Goal: Information Seeking & Learning: Learn about a topic

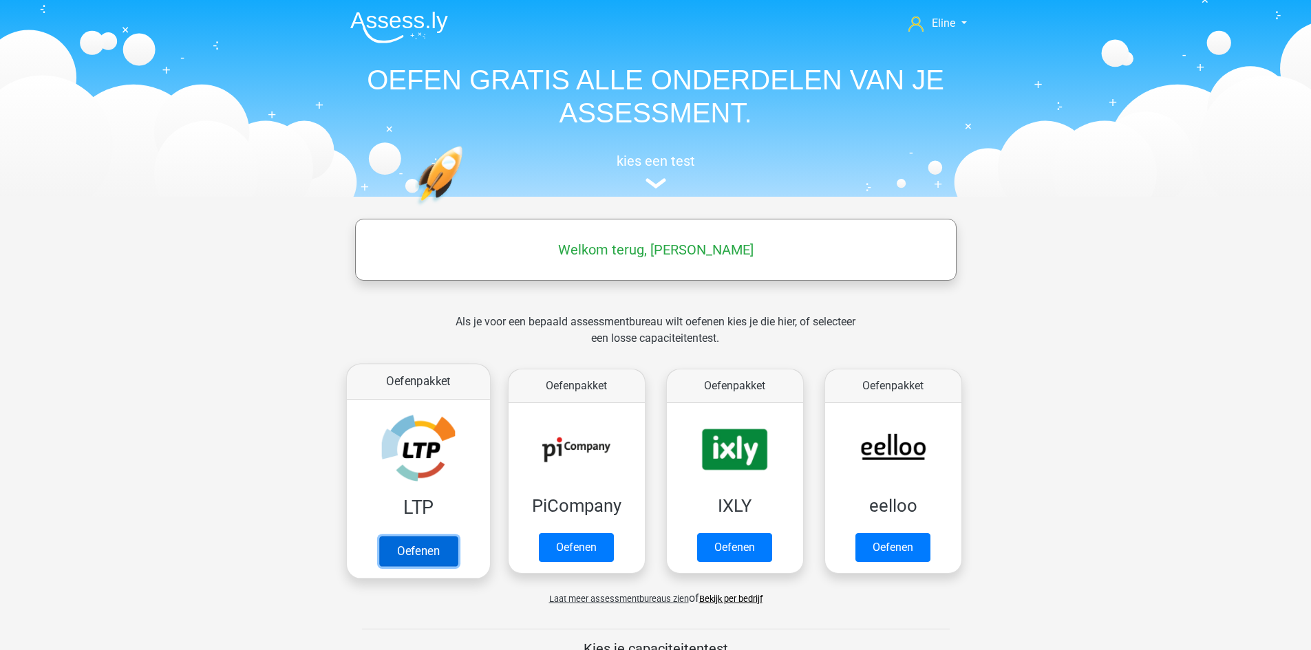
click at [413, 536] on link "Oefenen" at bounding box center [417, 551] width 78 height 30
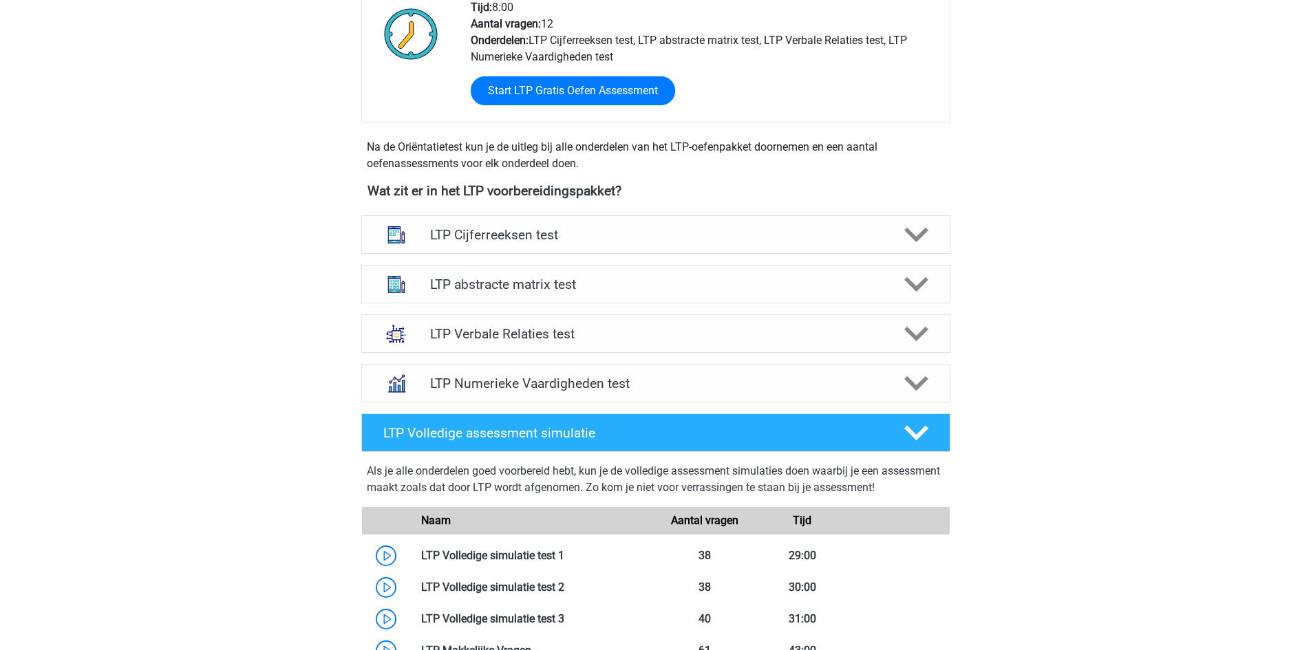
scroll to position [372, 0]
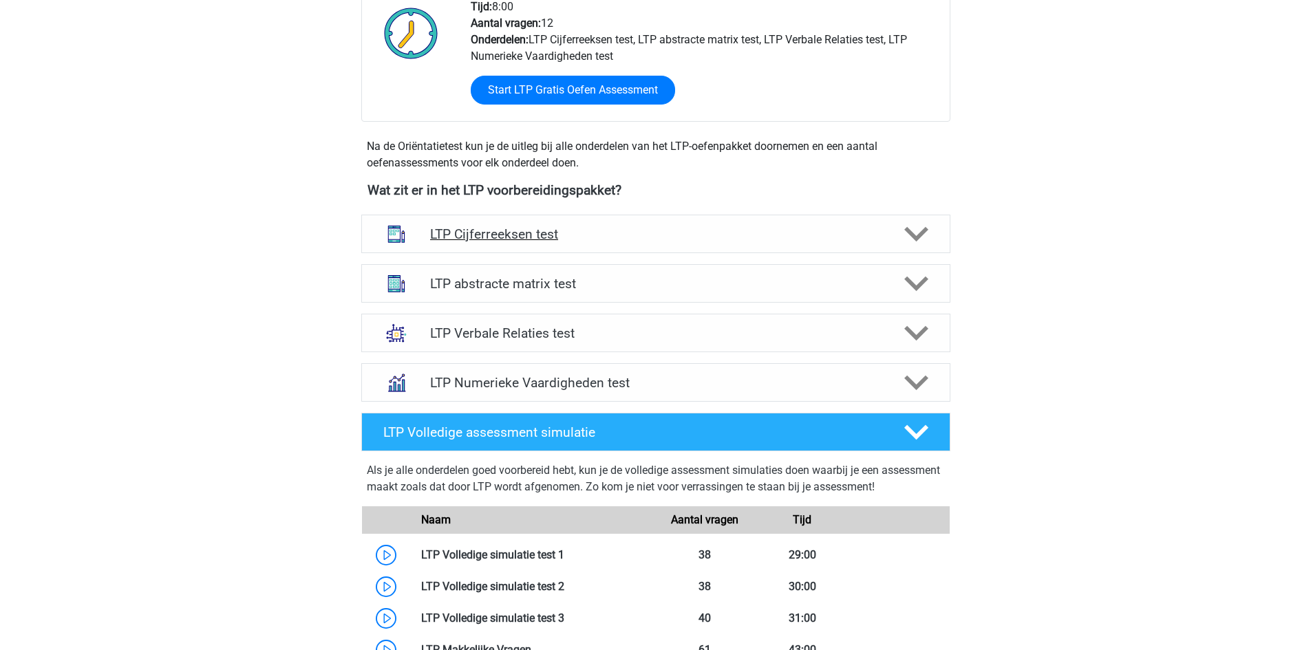
click at [606, 245] on div "LTP Cijferreeksen test" at bounding box center [655, 234] width 589 height 39
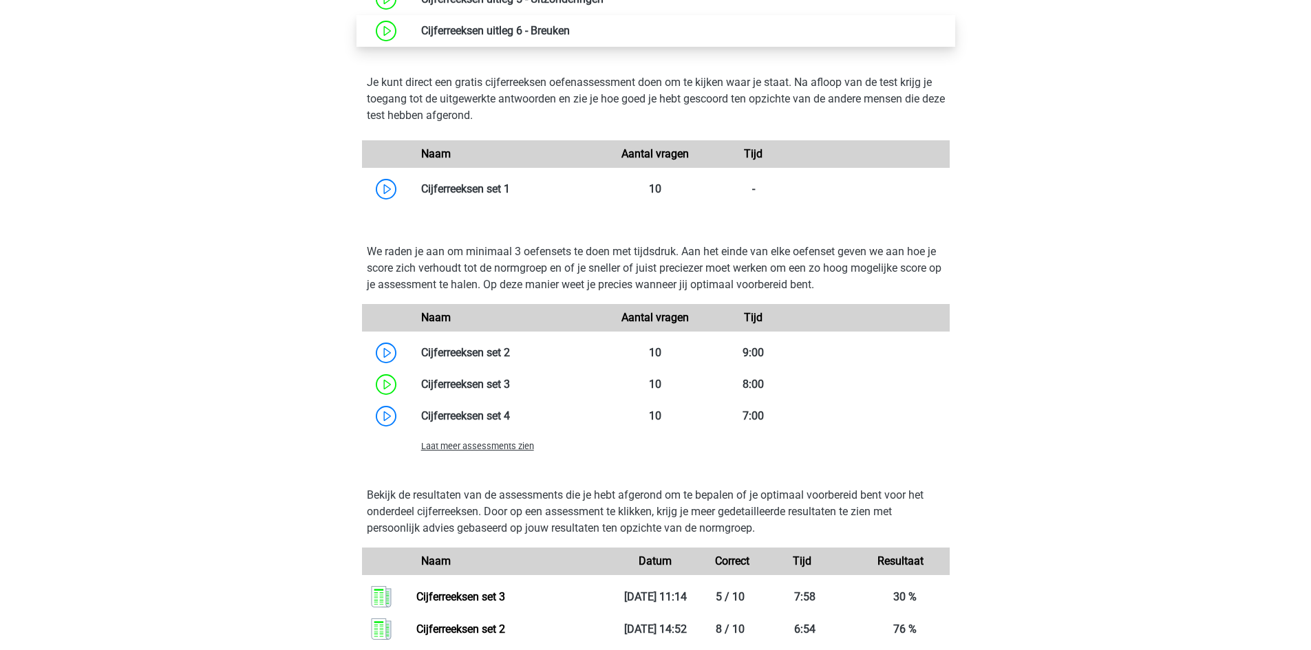
scroll to position [915, 0]
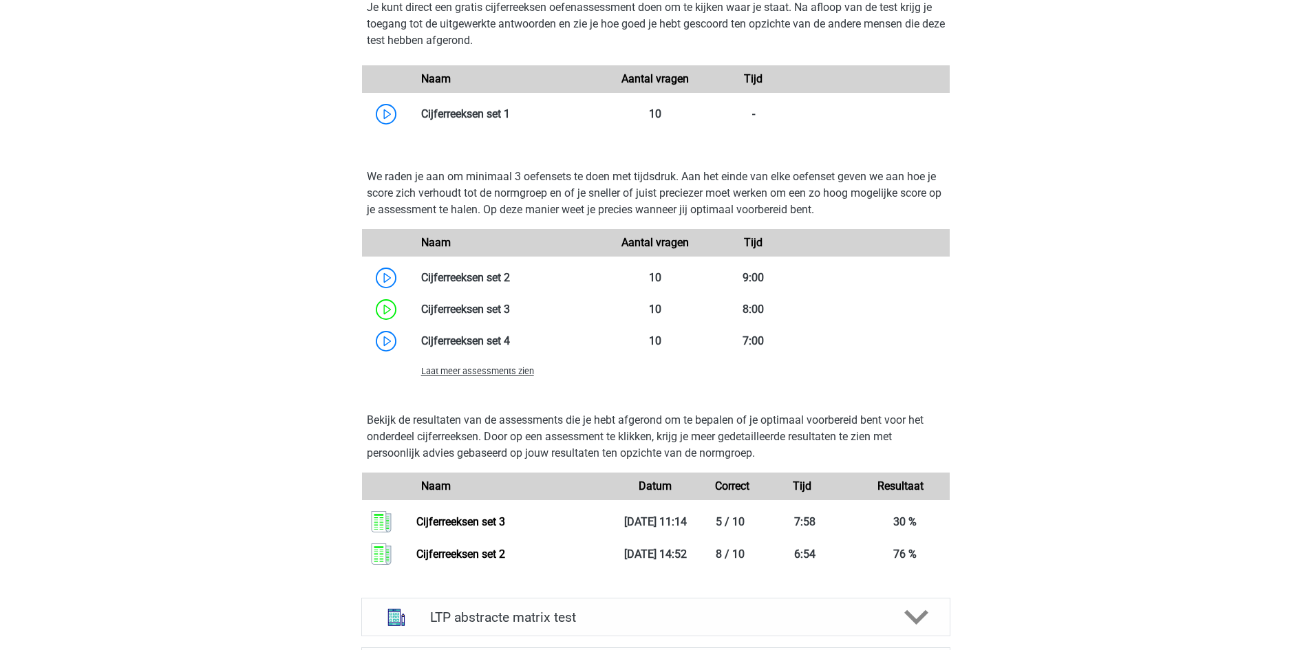
click at [467, 371] on span "Laat meer assessments zien" at bounding box center [477, 371] width 113 height 10
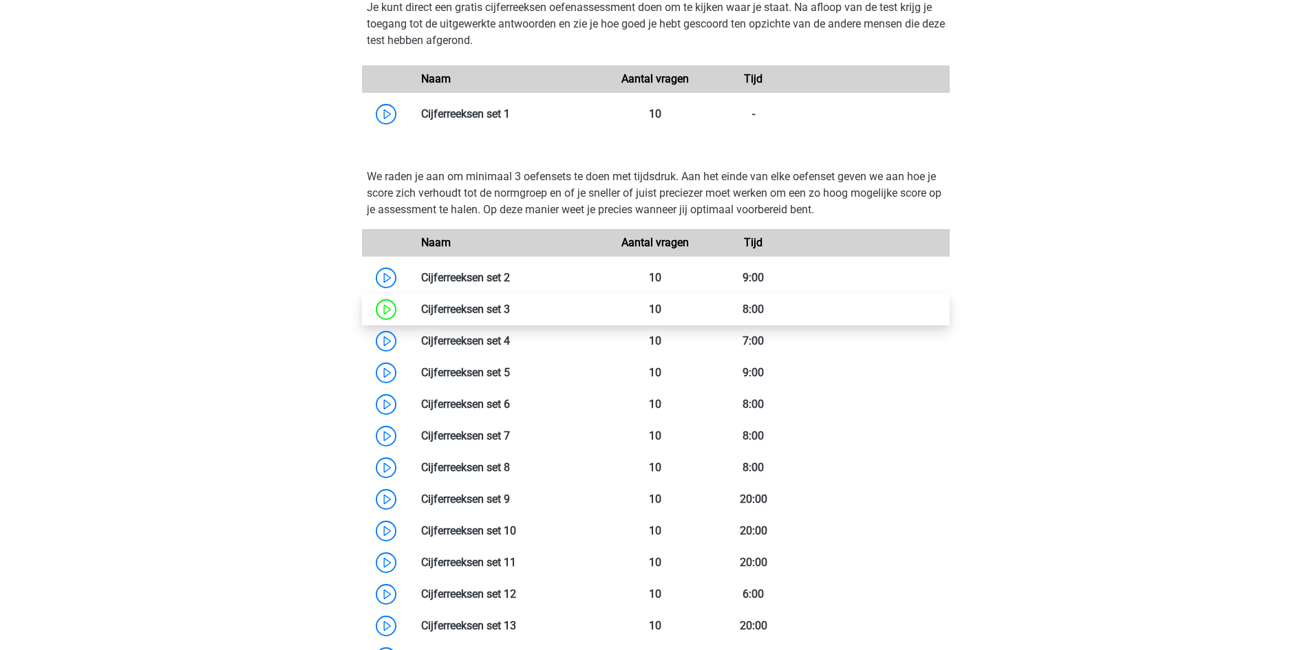
click at [510, 311] on link at bounding box center [510, 309] width 0 height 13
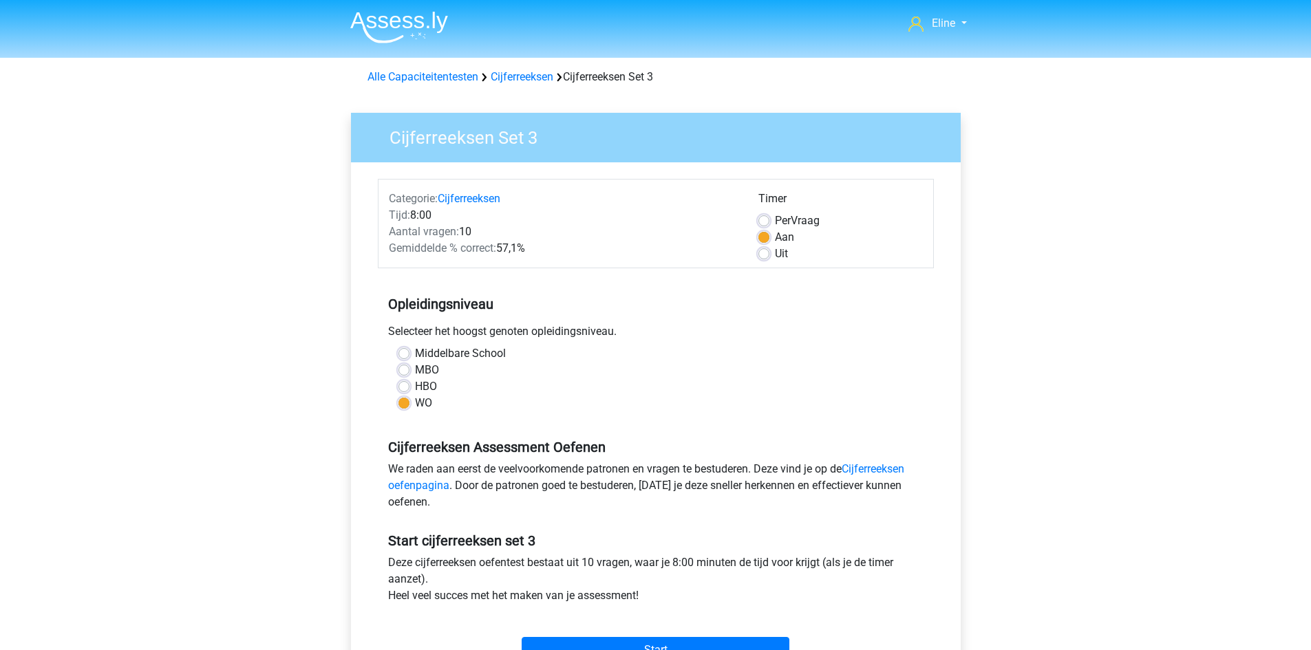
scroll to position [200, 0]
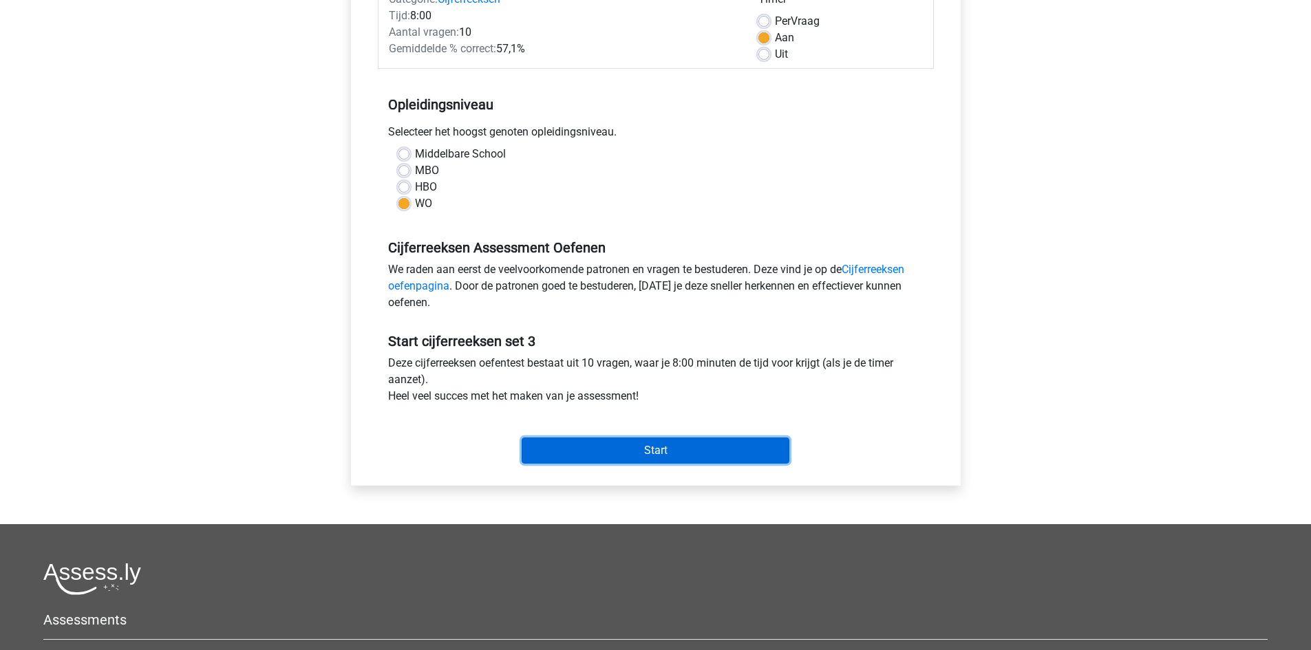
click at [616, 455] on input "Start" at bounding box center [655, 451] width 268 height 26
click at [775, 21] on label "Per Vraag" at bounding box center [797, 21] width 45 height 17
click at [765, 21] on input "Per Vraag" at bounding box center [763, 20] width 11 height 14
radio input "true"
click at [665, 448] on input "Start" at bounding box center [655, 451] width 268 height 26
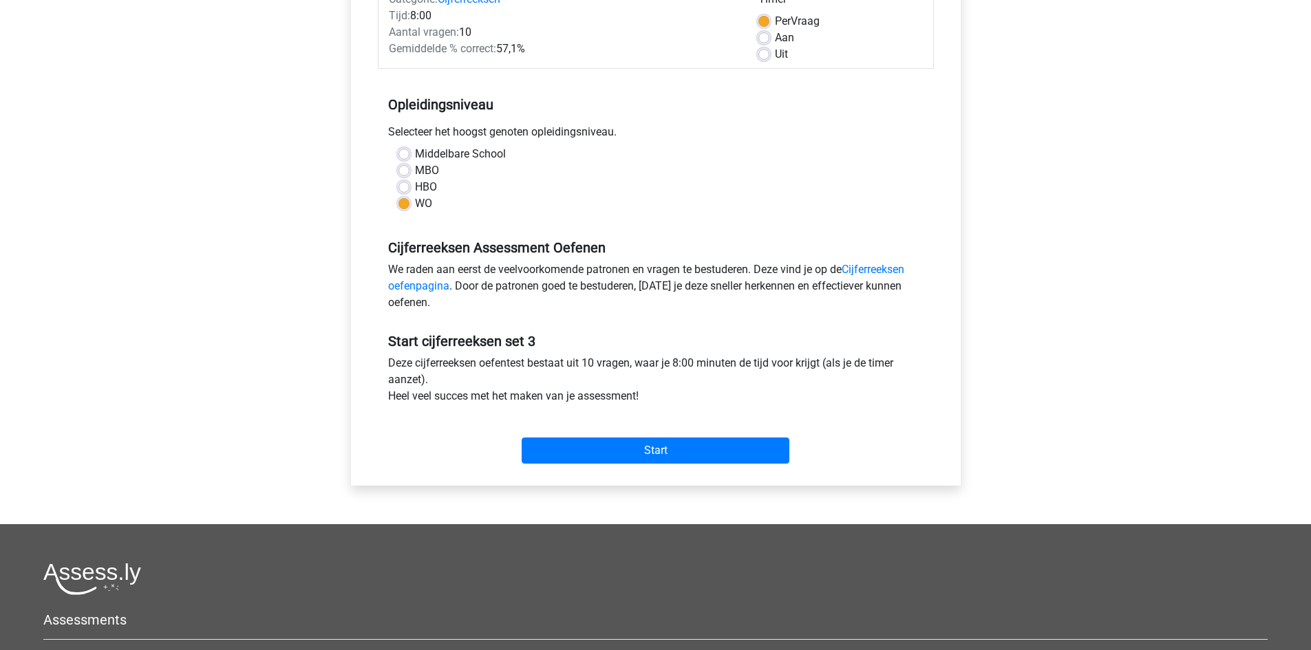
click at [775, 59] on label "Uit" at bounding box center [781, 54] width 13 height 17
click at [762, 59] on input "Uit" at bounding box center [763, 53] width 11 height 14
radio input "true"
click at [674, 457] on input "Start" at bounding box center [655, 451] width 268 height 26
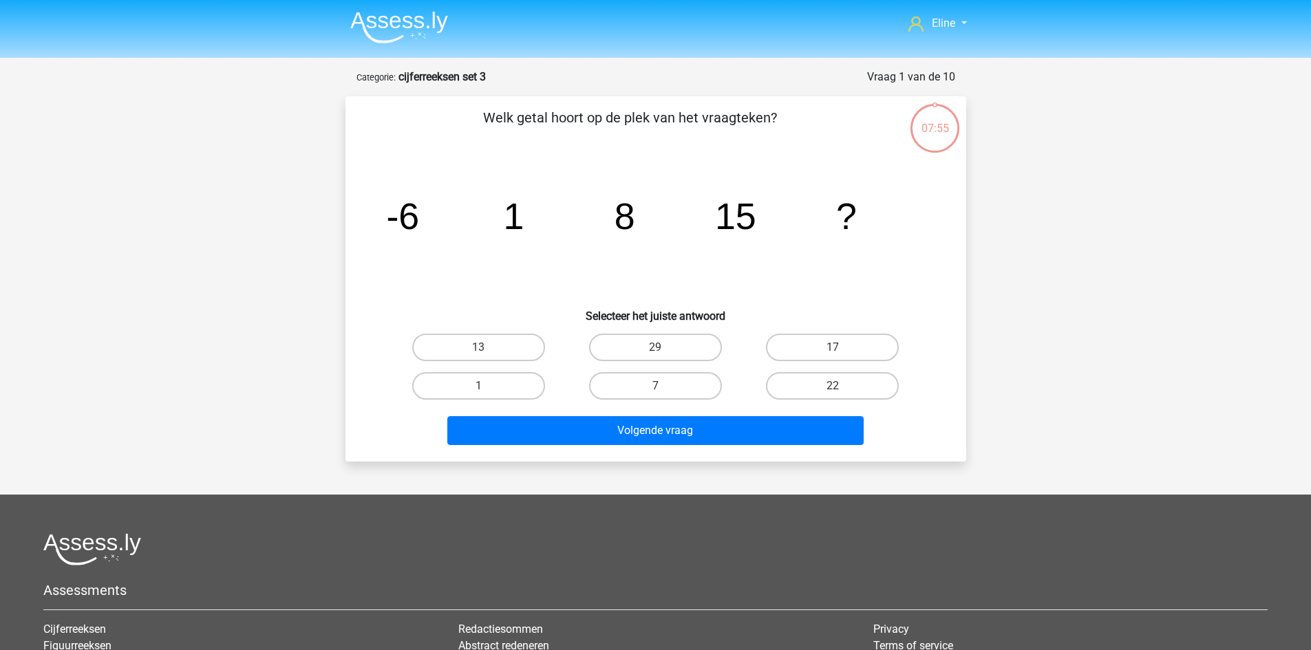
click at [833, 390] on input "22" at bounding box center [836, 390] width 9 height 9
radio input "true"
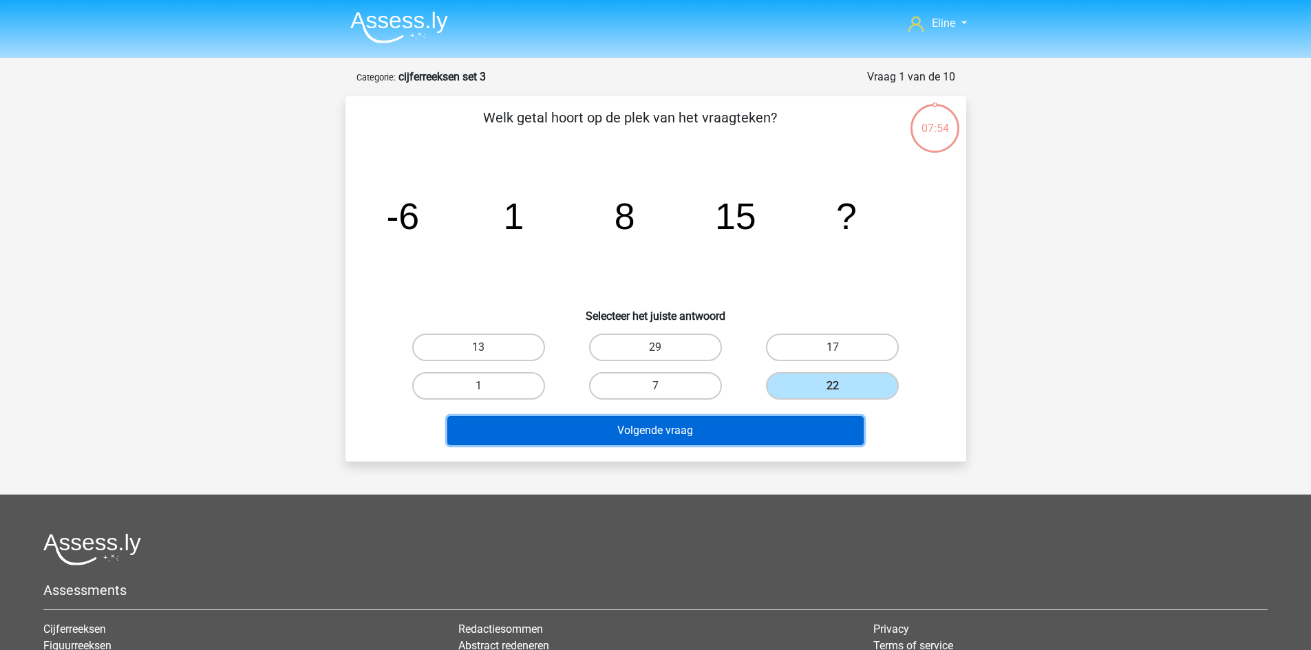
click at [772, 416] on button "Volgende vraag" at bounding box center [655, 430] width 416 height 29
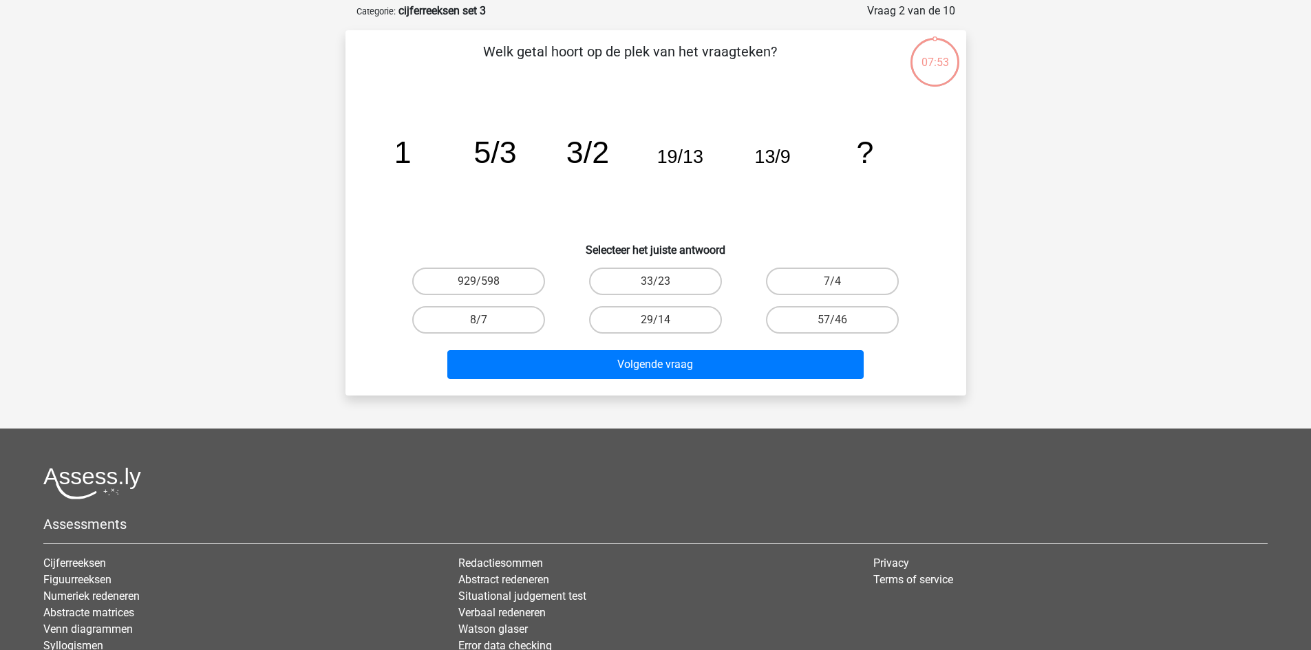
scroll to position [69, 0]
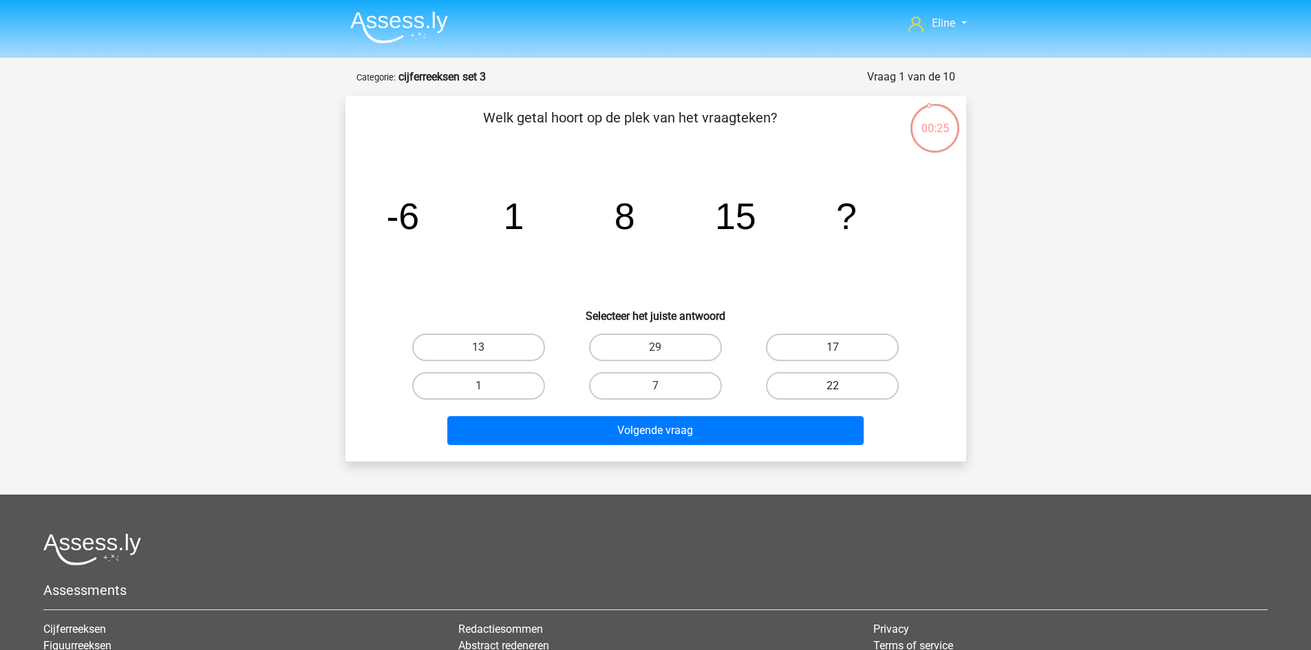
click at [808, 389] on label "22" at bounding box center [832, 386] width 133 height 28
click at [832, 389] on input "22" at bounding box center [836, 390] width 9 height 9
radio input "true"
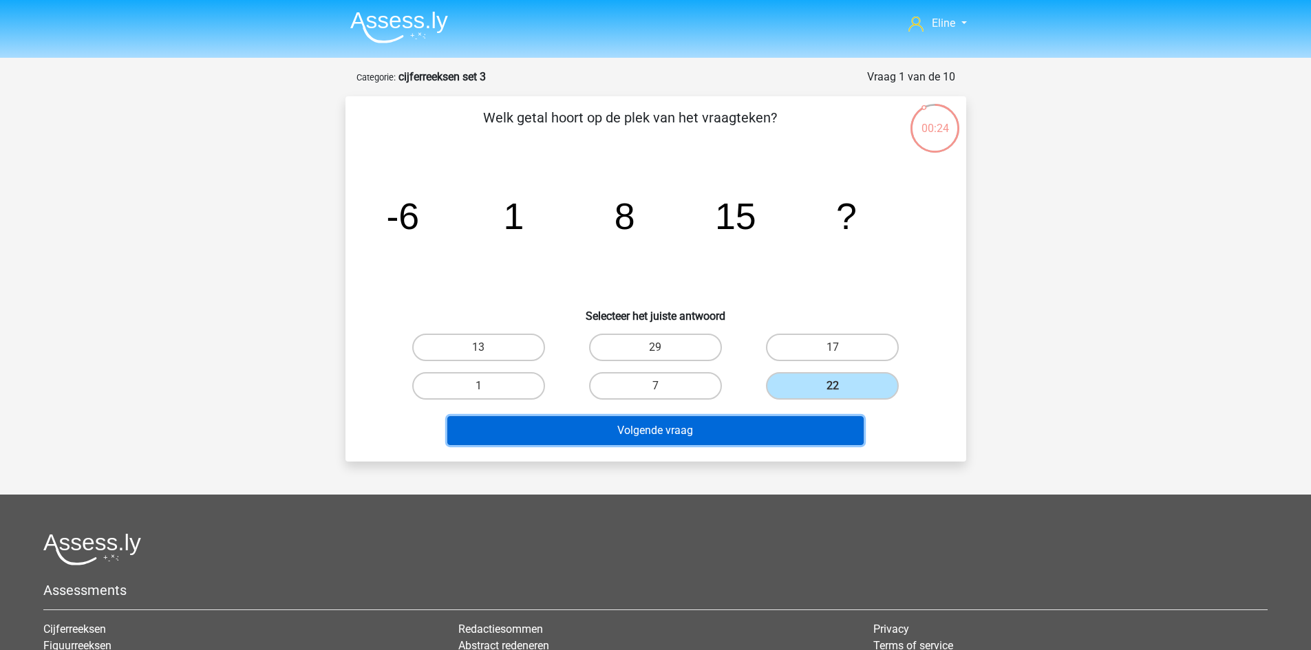
click at [744, 424] on button "Volgende vraag" at bounding box center [655, 430] width 416 height 29
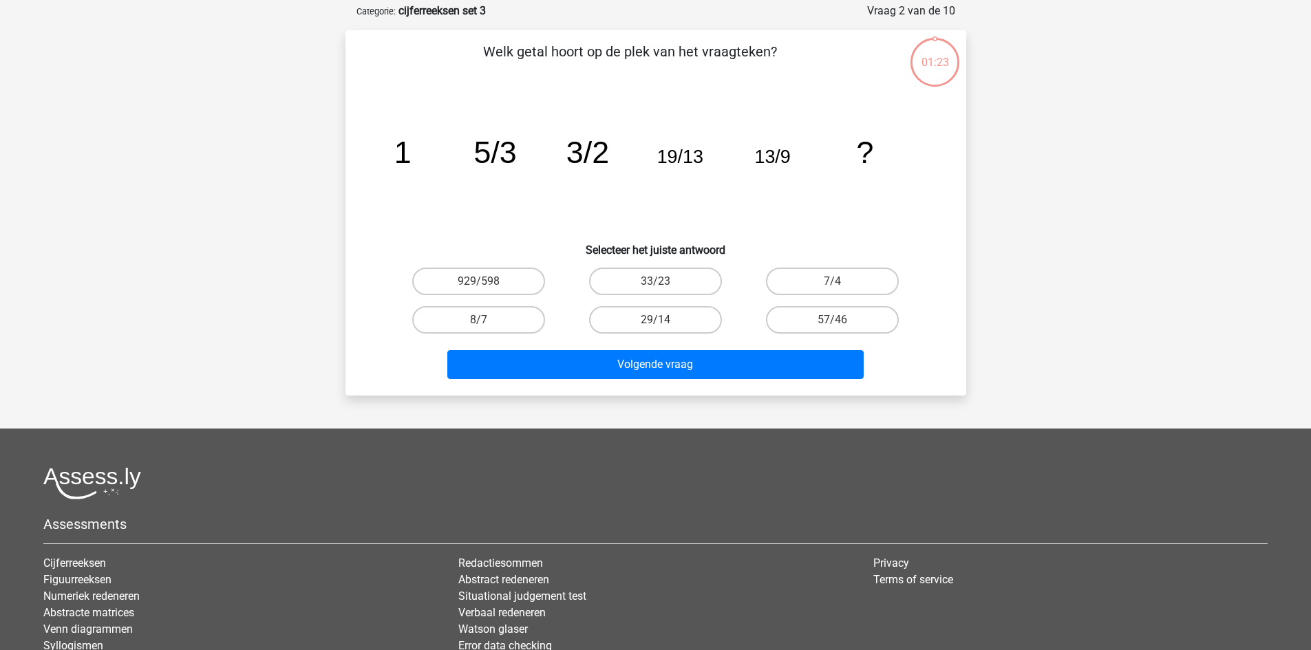
scroll to position [69, 0]
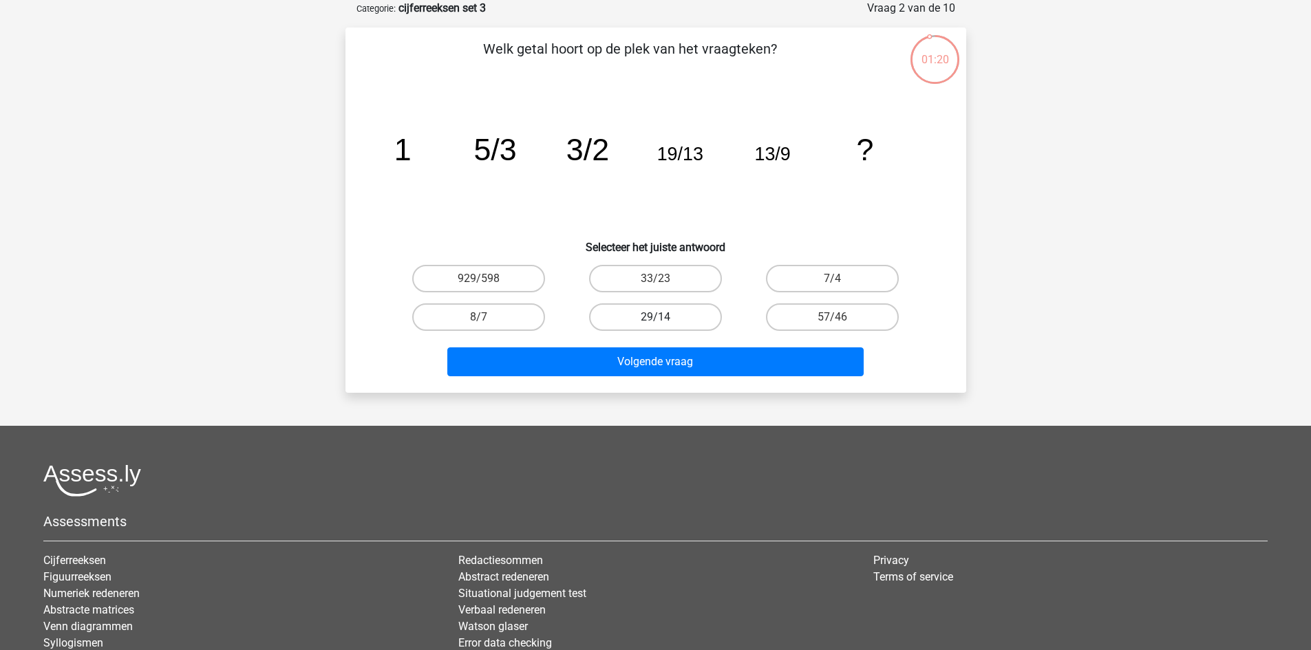
click at [635, 326] on label "29/14" at bounding box center [655, 317] width 133 height 28
click at [655, 326] on input "29/14" at bounding box center [659, 321] width 9 height 9
radio input "true"
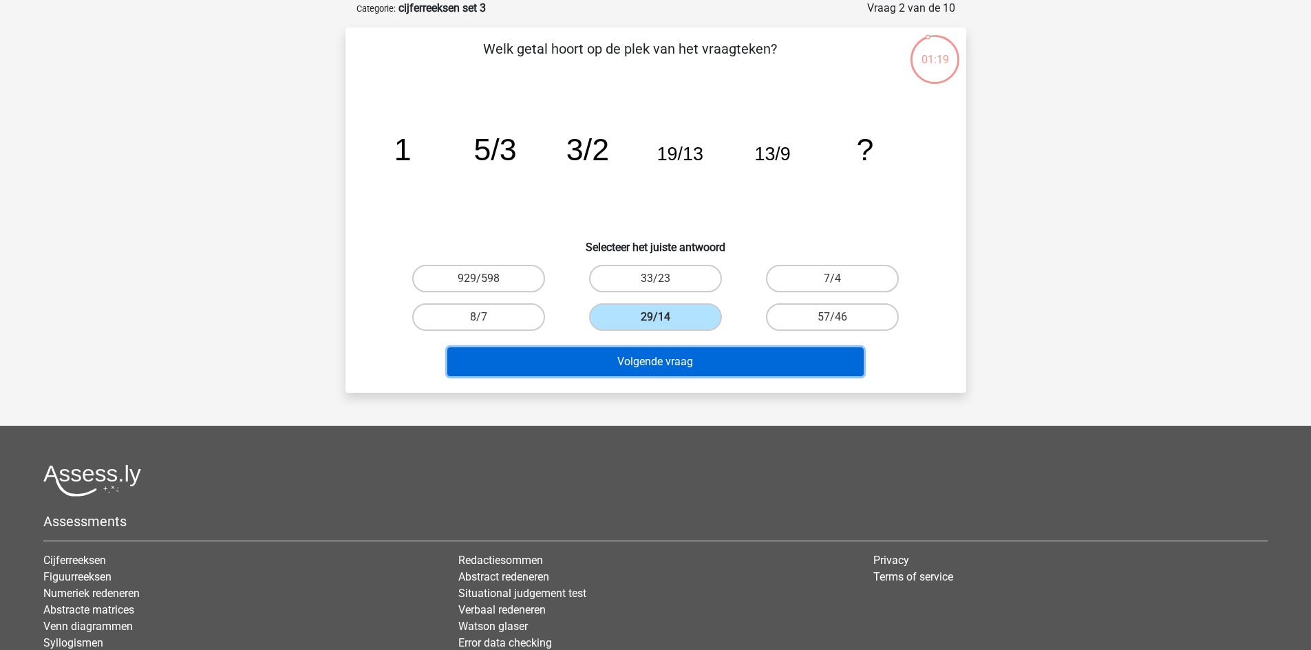
click at [632, 365] on button "Volgende vraag" at bounding box center [655, 361] width 416 height 29
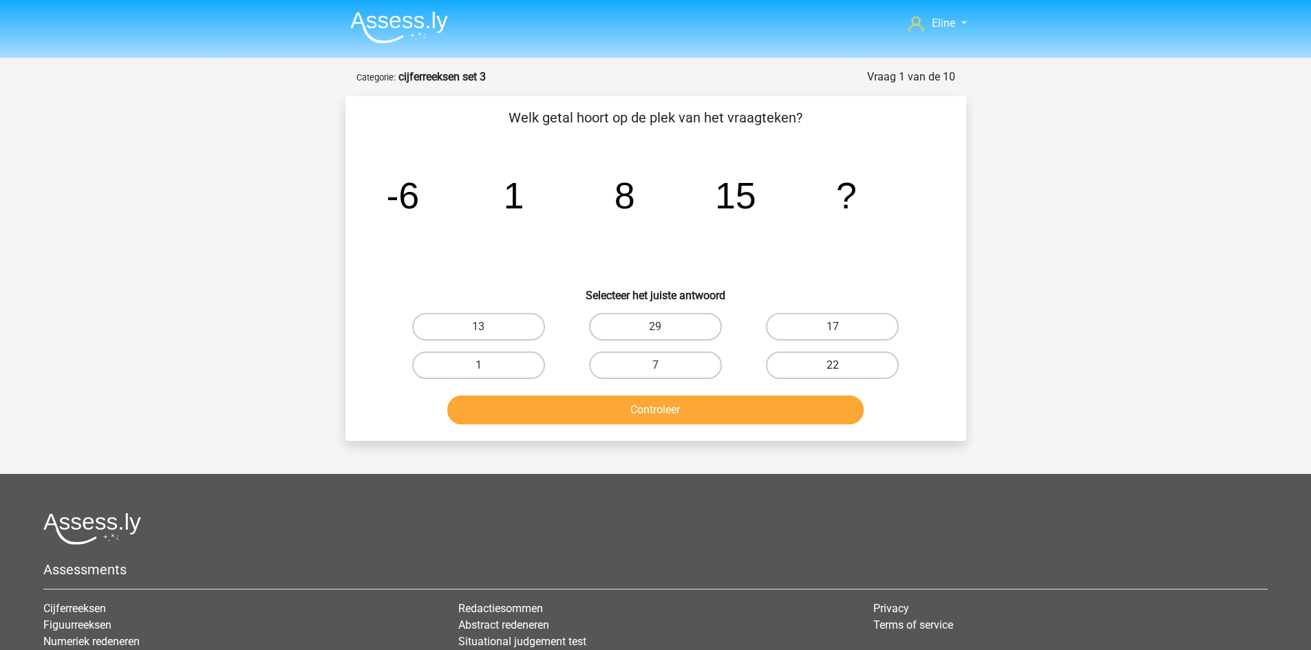
click at [841, 375] on label "22" at bounding box center [832, 366] width 133 height 28
click at [841, 374] on input "22" at bounding box center [836, 369] width 9 height 9
radio input "true"
click at [812, 416] on button "Controleer" at bounding box center [655, 410] width 416 height 29
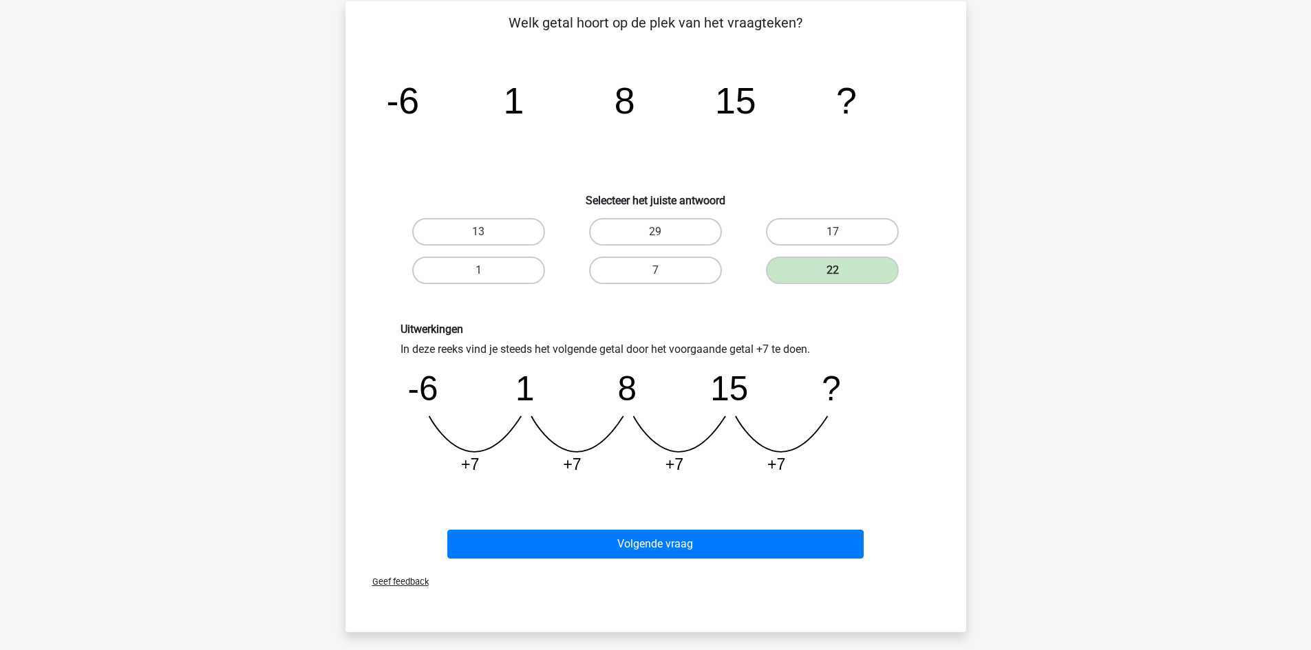
scroll to position [100, 0]
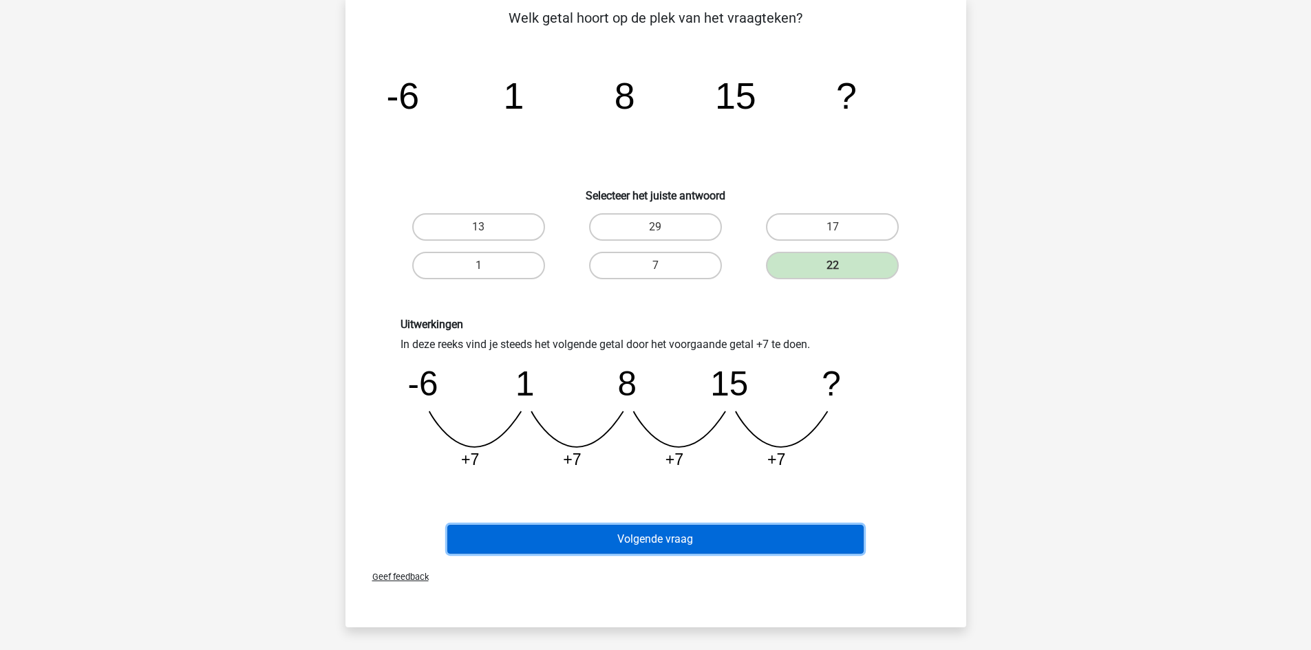
click at [764, 537] on button "Volgende vraag" at bounding box center [655, 539] width 416 height 29
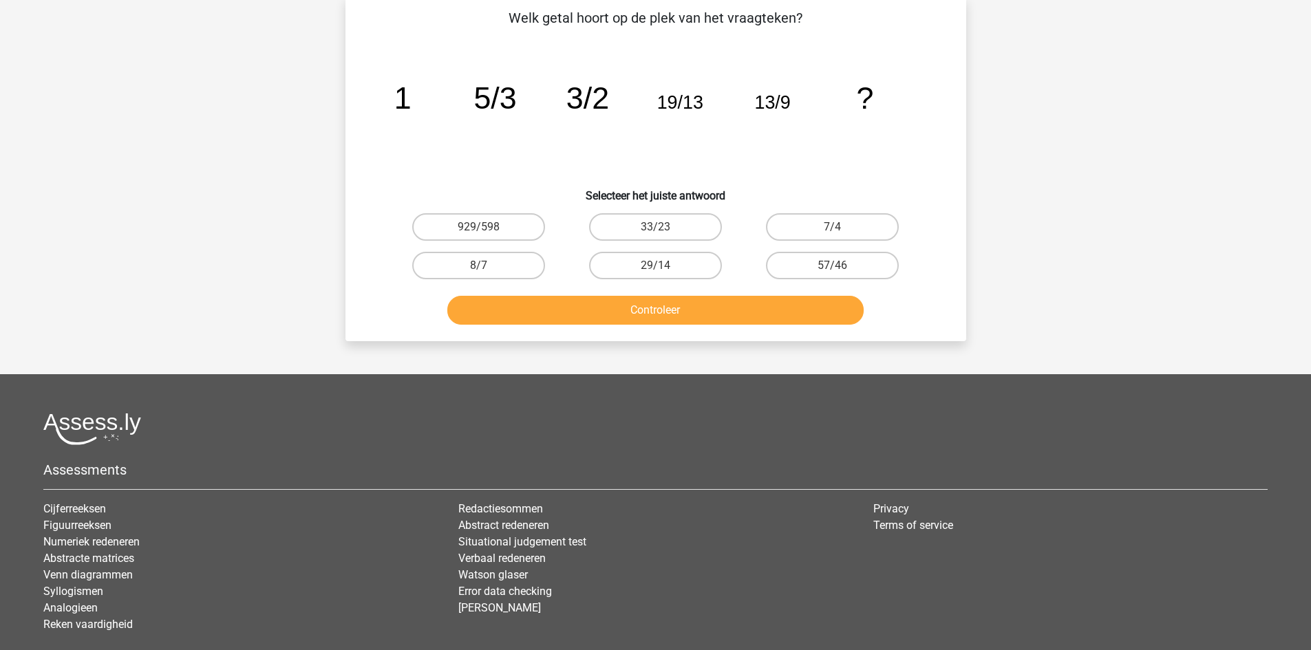
scroll to position [69, 0]
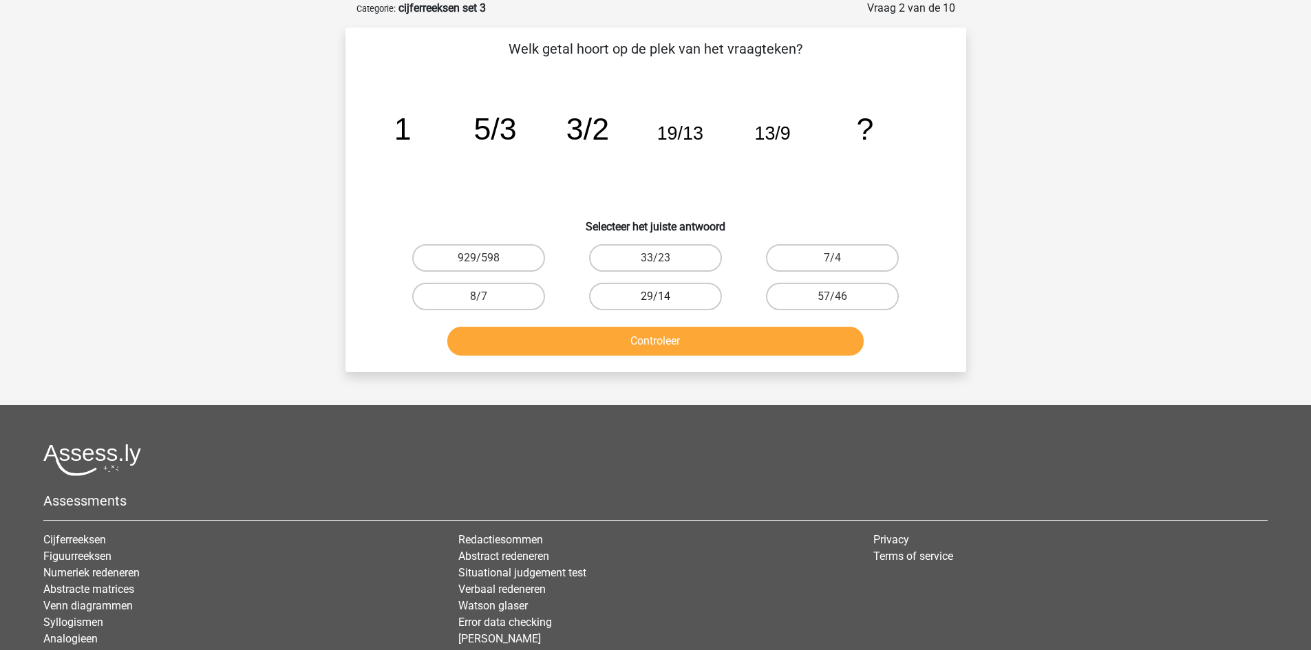
click at [596, 300] on label "29/14" at bounding box center [655, 297] width 133 height 28
click at [655, 300] on input "29/14" at bounding box center [659, 301] width 9 height 9
radio input "true"
click at [593, 334] on button "Controleer" at bounding box center [655, 341] width 416 height 29
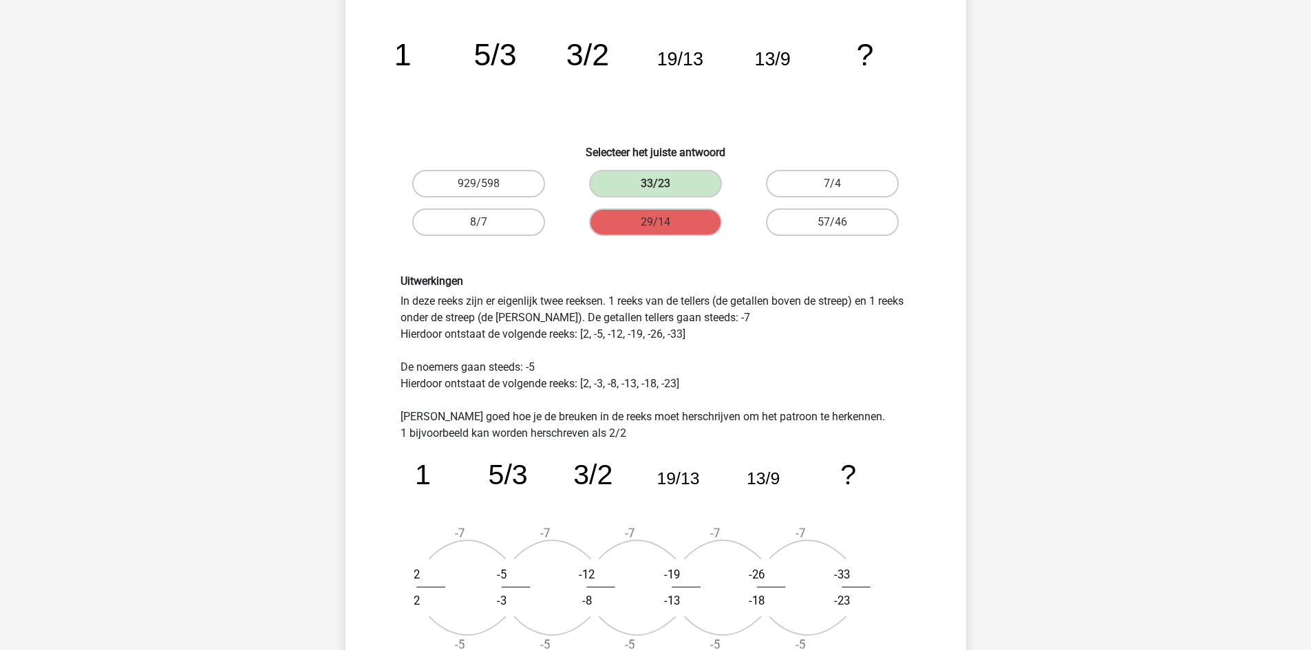
scroll to position [142, 0]
click at [274, 473] on div "Eline [EMAIL_ADDRESS][DOMAIN_NAME] Nederlands English" at bounding box center [655, 533] width 1311 height 1351
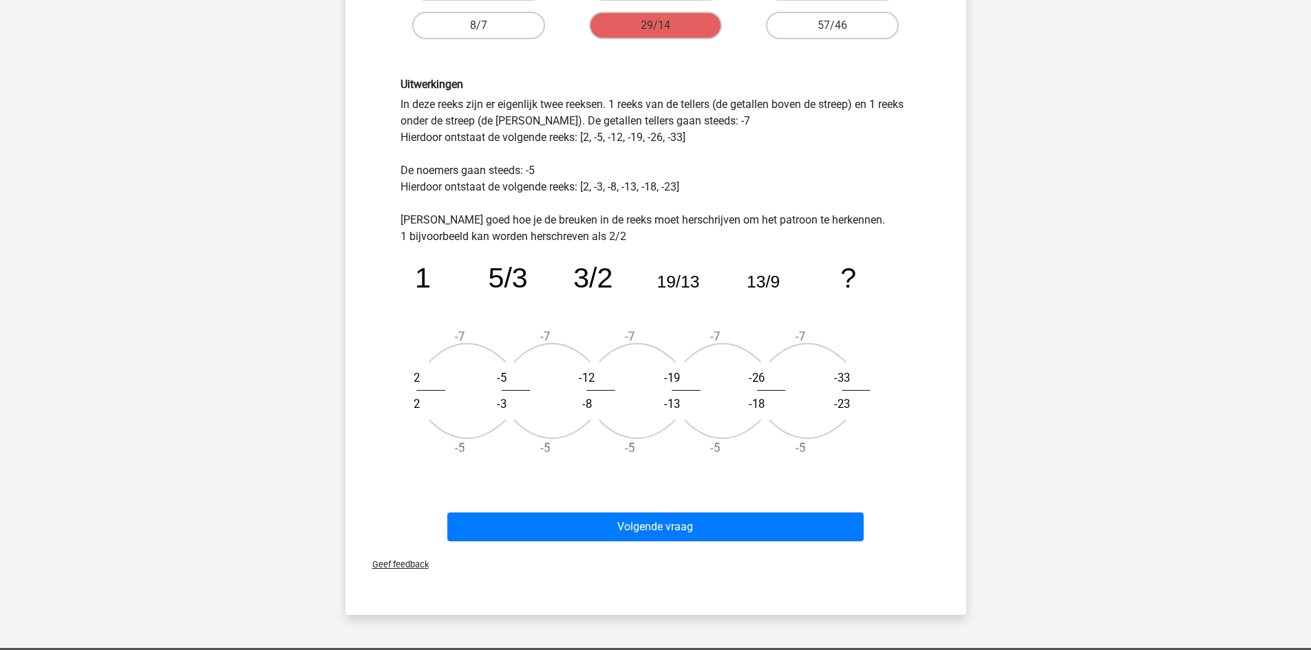
scroll to position [341, 0]
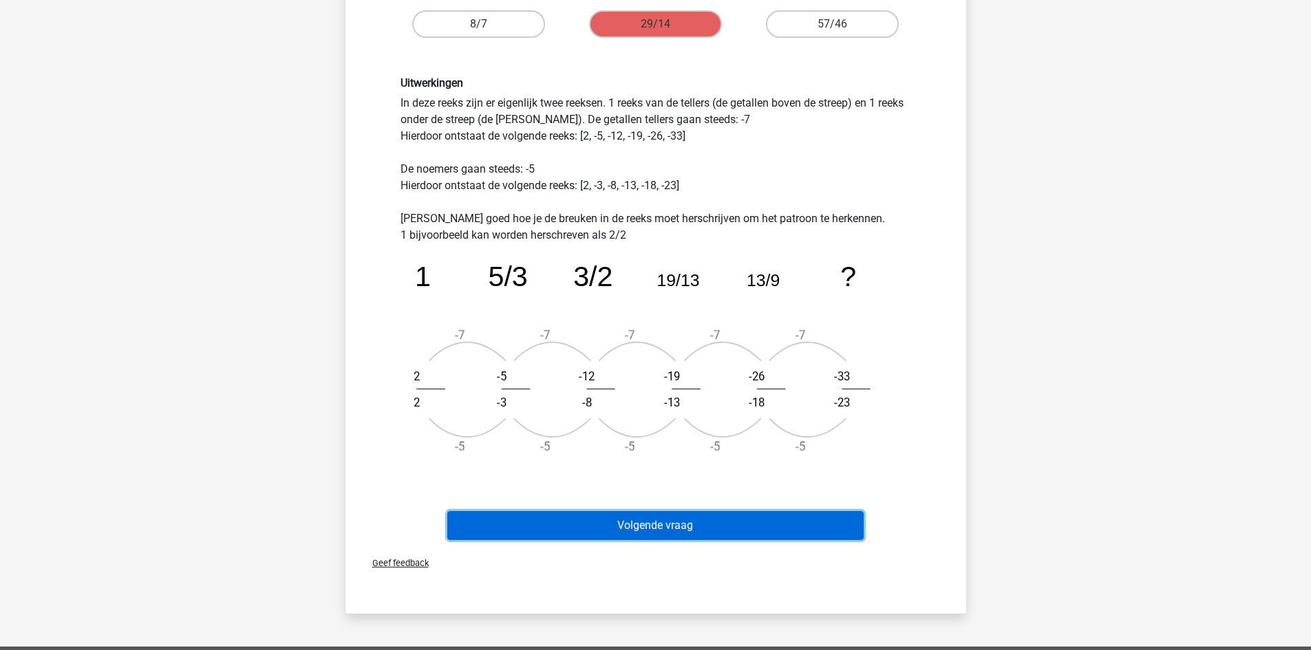
click at [647, 514] on button "Volgende vraag" at bounding box center [655, 525] width 416 height 29
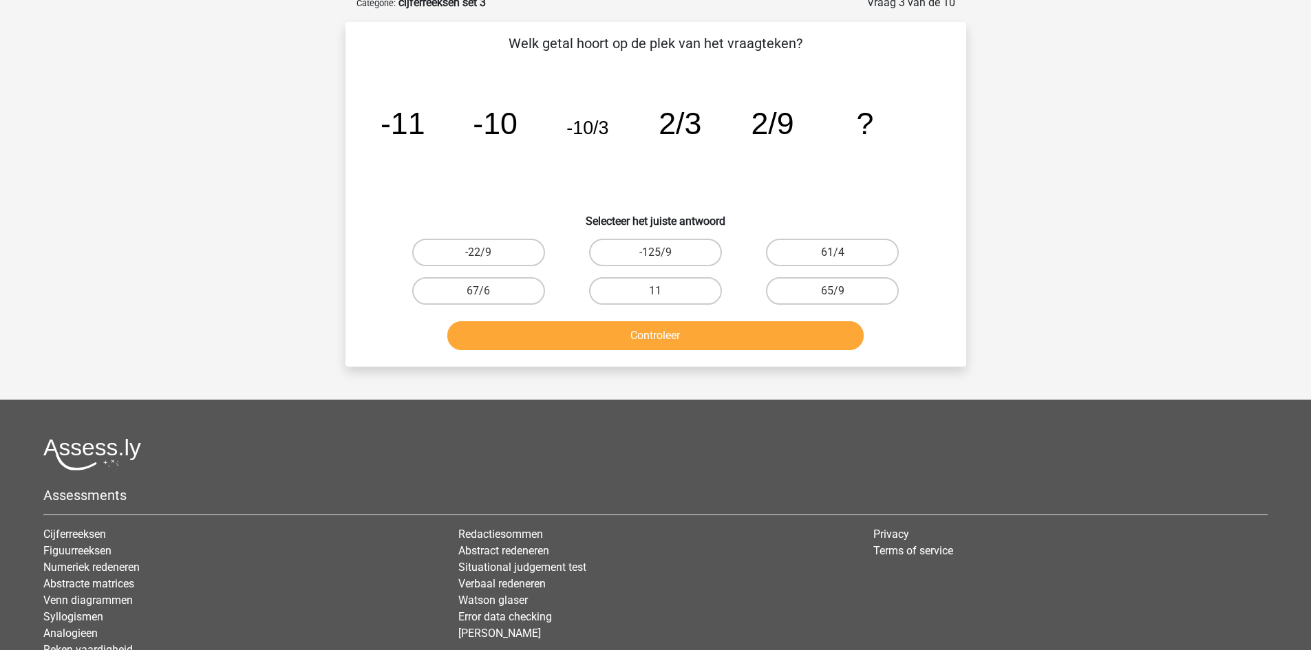
scroll to position [69, 0]
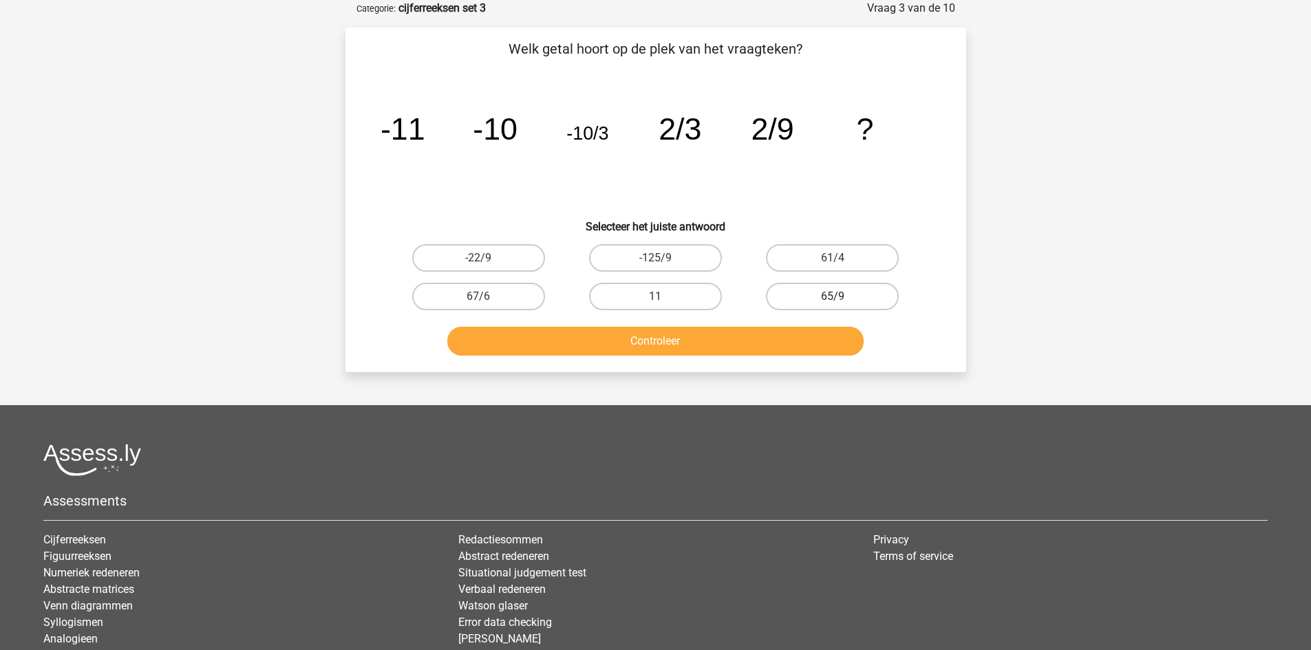
click at [846, 296] on label "65/9" at bounding box center [832, 297] width 133 height 28
click at [841, 297] on input "65/9" at bounding box center [836, 301] width 9 height 9
radio input "true"
click at [793, 343] on button "Controleer" at bounding box center [655, 341] width 416 height 29
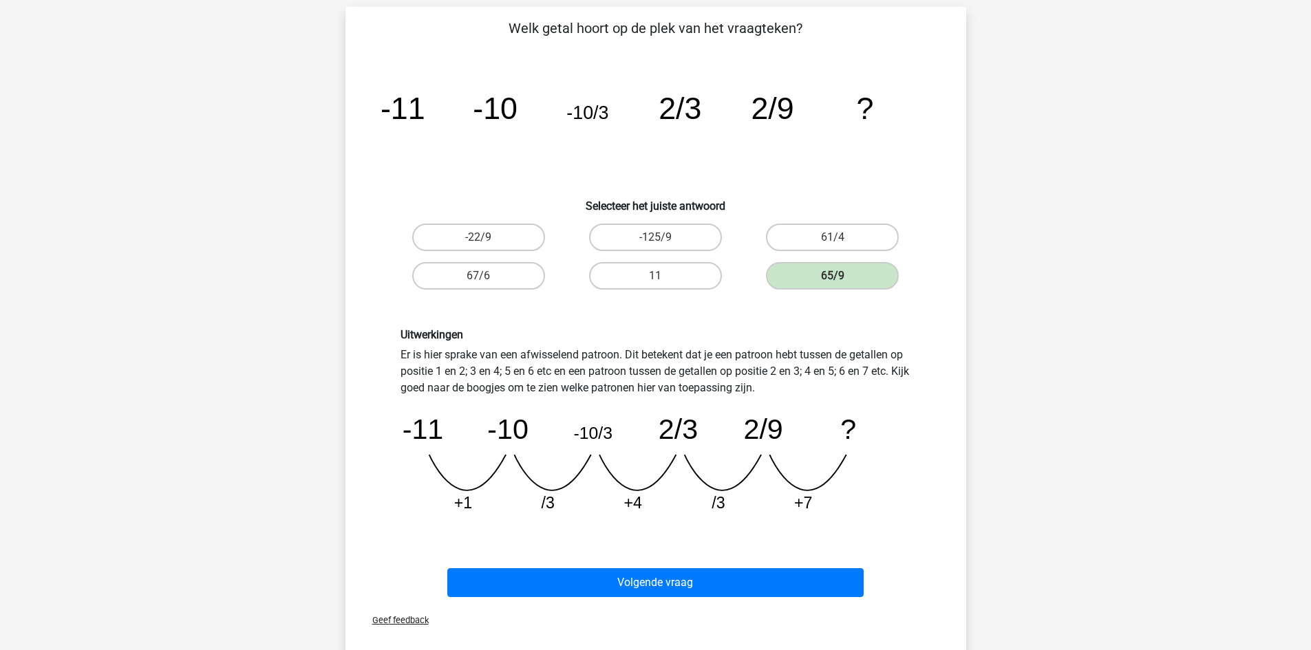
scroll to position [95, 0]
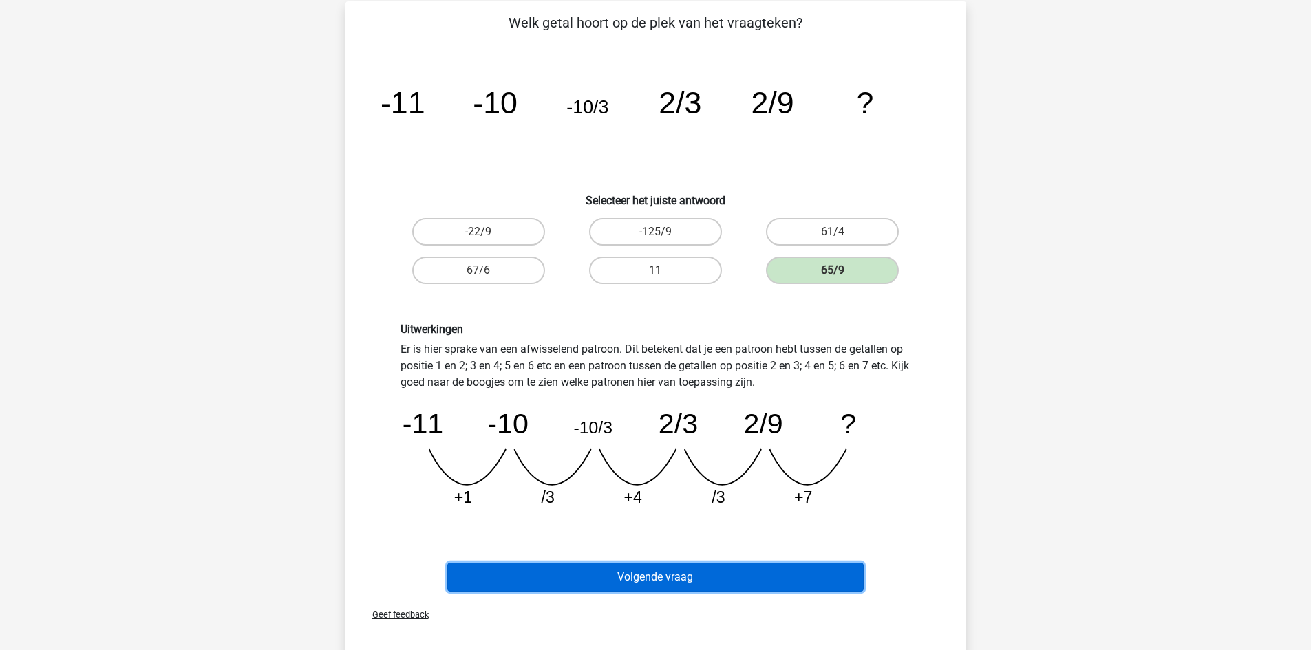
click at [674, 582] on button "Volgende vraag" at bounding box center [655, 577] width 416 height 29
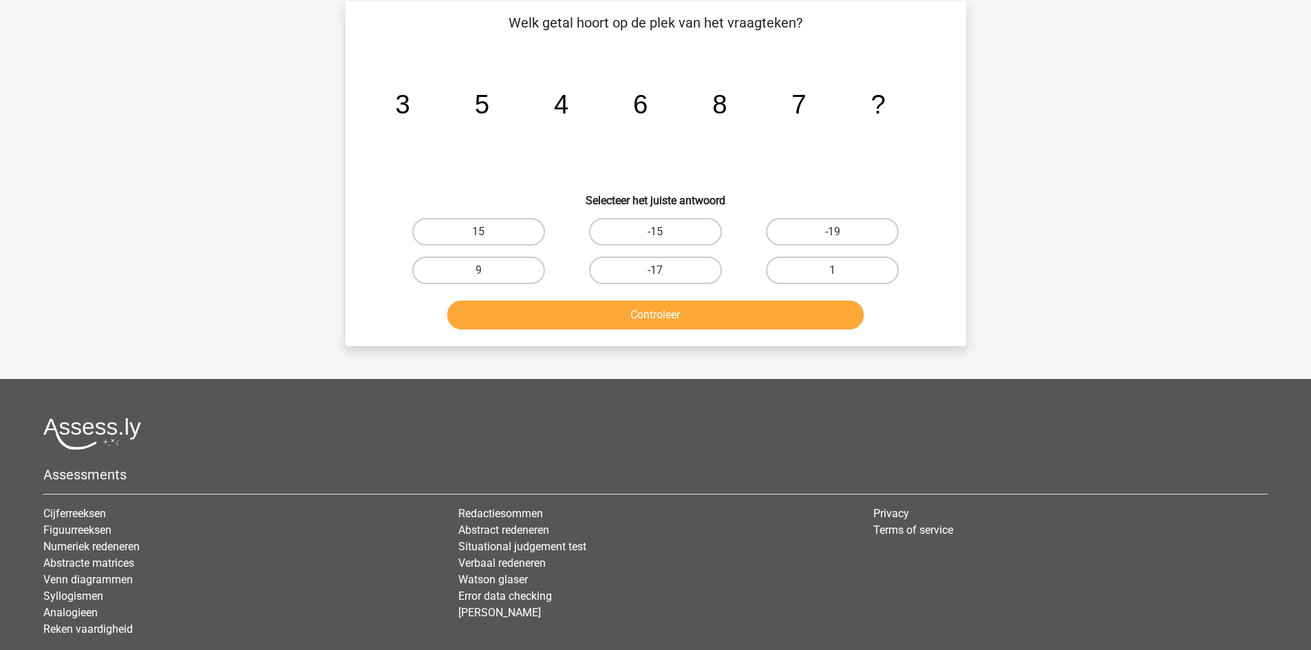
scroll to position [69, 0]
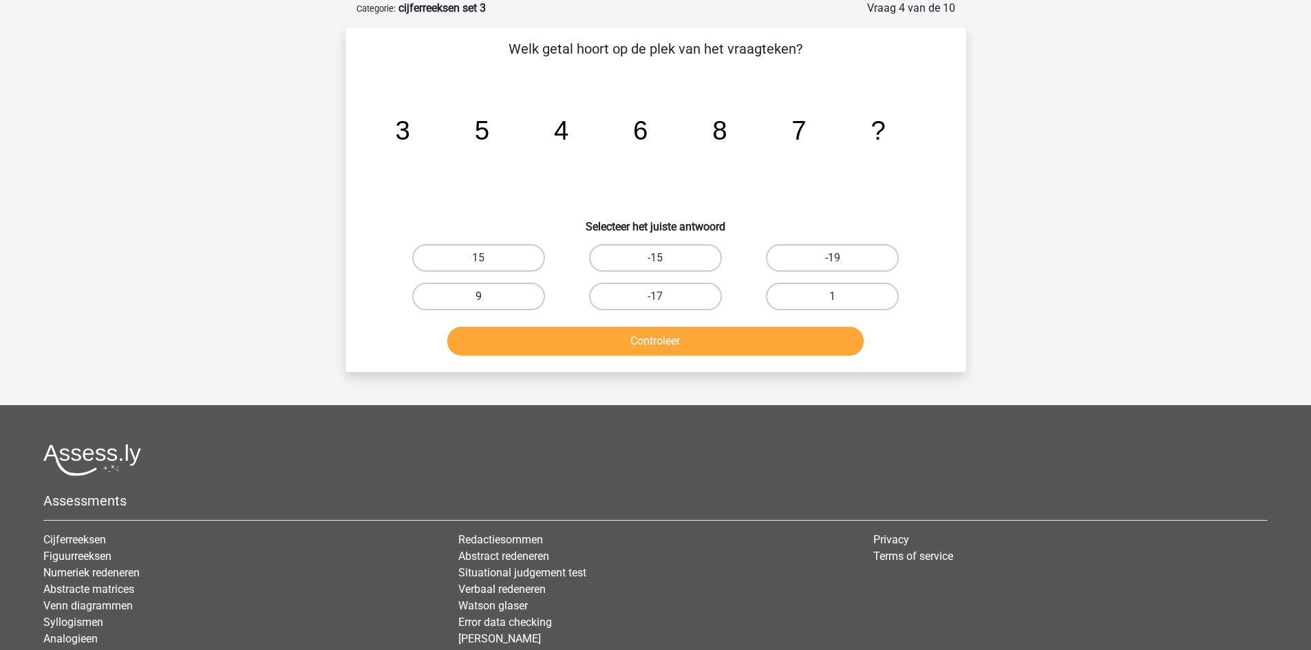
click at [519, 296] on label "9" at bounding box center [478, 297] width 133 height 28
click at [487, 297] on input "9" at bounding box center [482, 301] width 9 height 9
radio input "true"
click at [563, 344] on button "Controleer" at bounding box center [655, 341] width 416 height 29
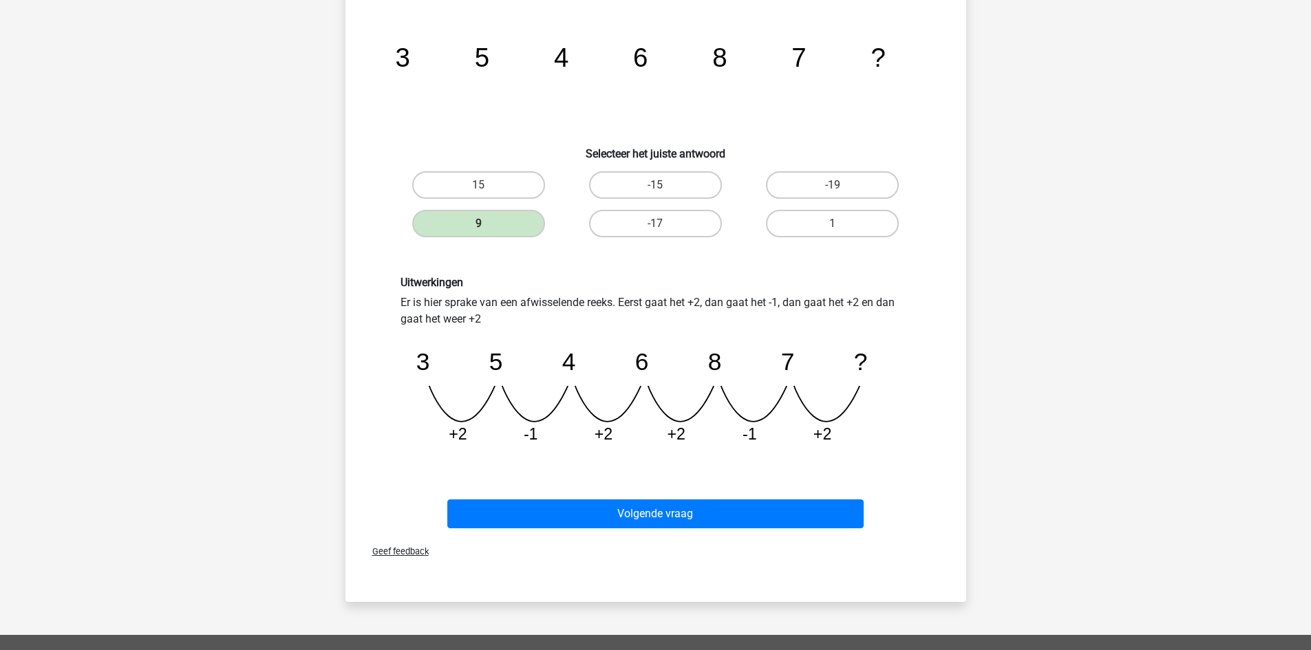
scroll to position [142, 0]
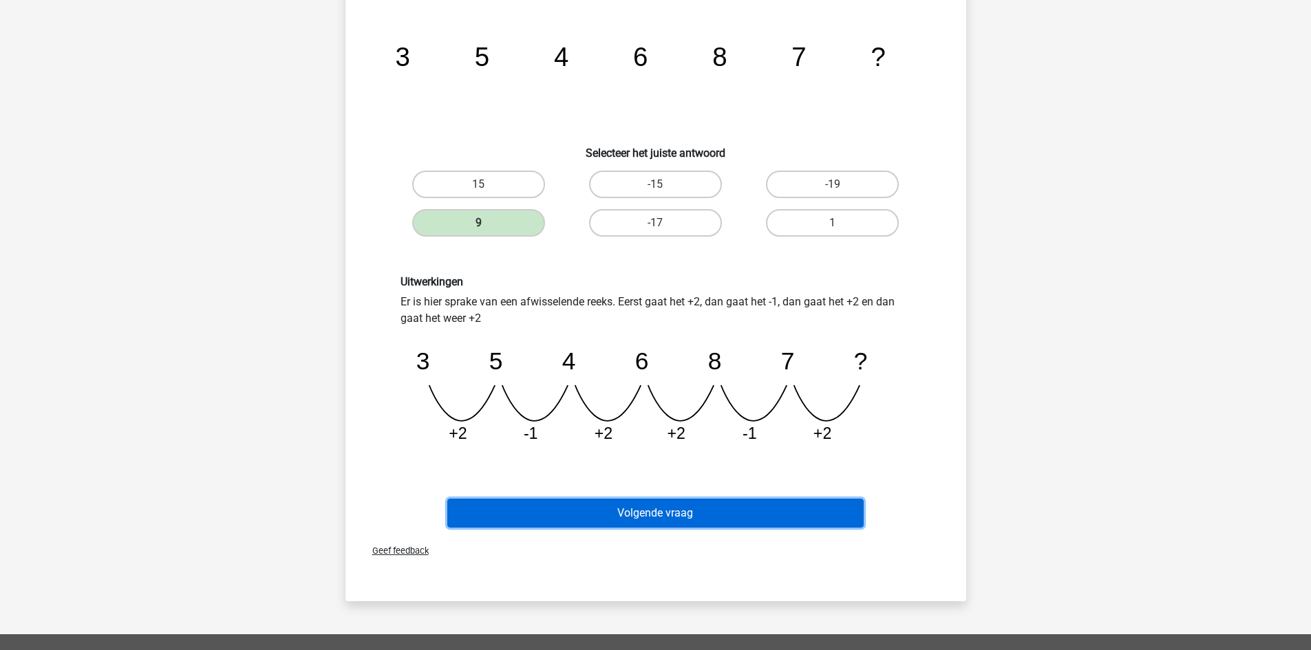
click at [656, 517] on button "Volgende vraag" at bounding box center [655, 513] width 416 height 29
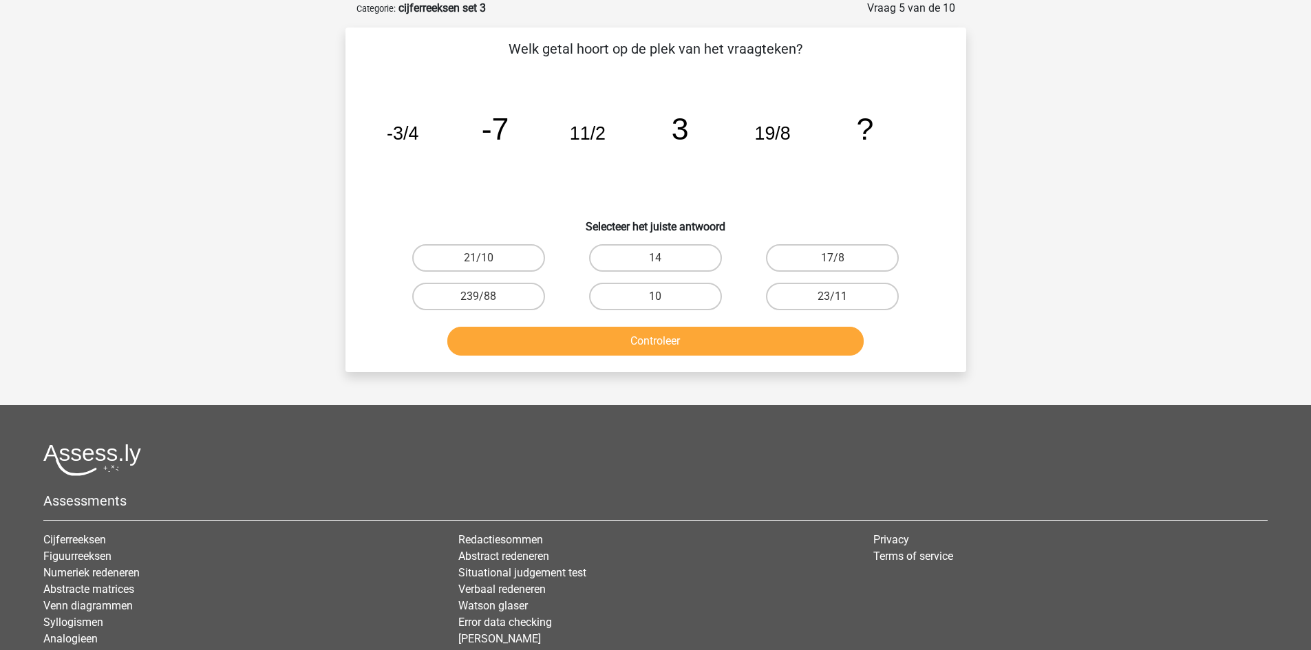
scroll to position [11, 0]
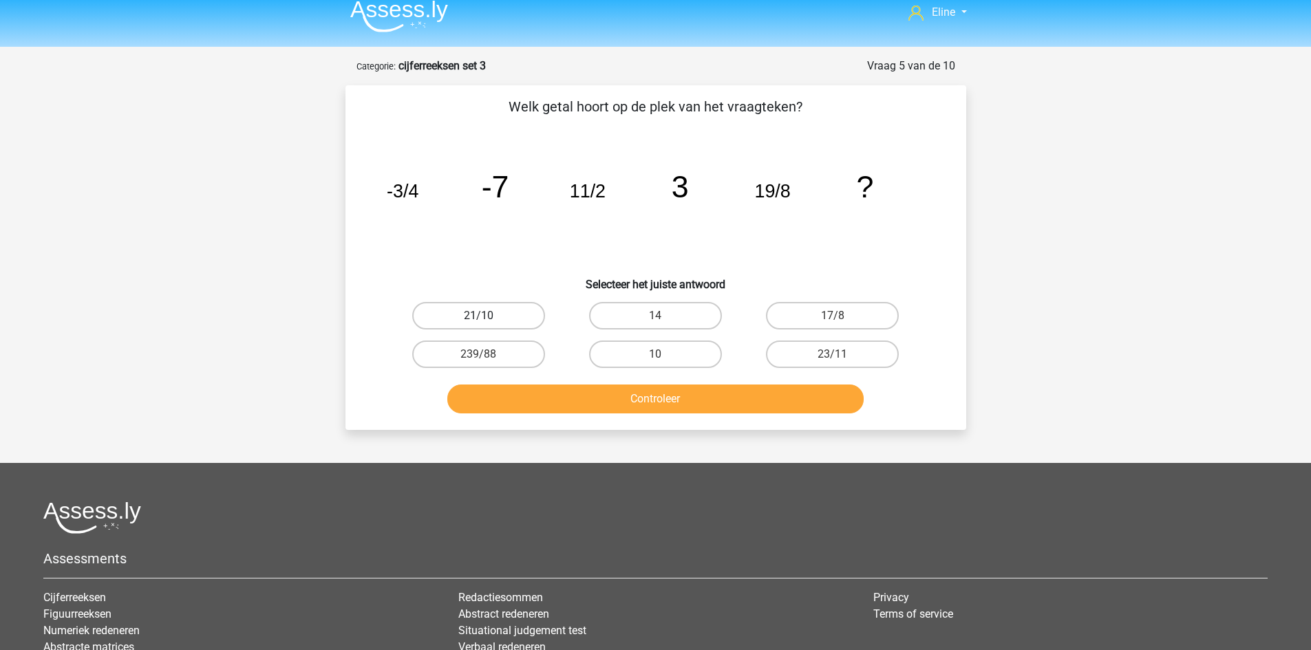
click at [502, 312] on label "21/10" at bounding box center [478, 316] width 133 height 28
click at [487, 316] on input "21/10" at bounding box center [482, 320] width 9 height 9
radio input "true"
click at [589, 397] on button "Controleer" at bounding box center [655, 399] width 416 height 29
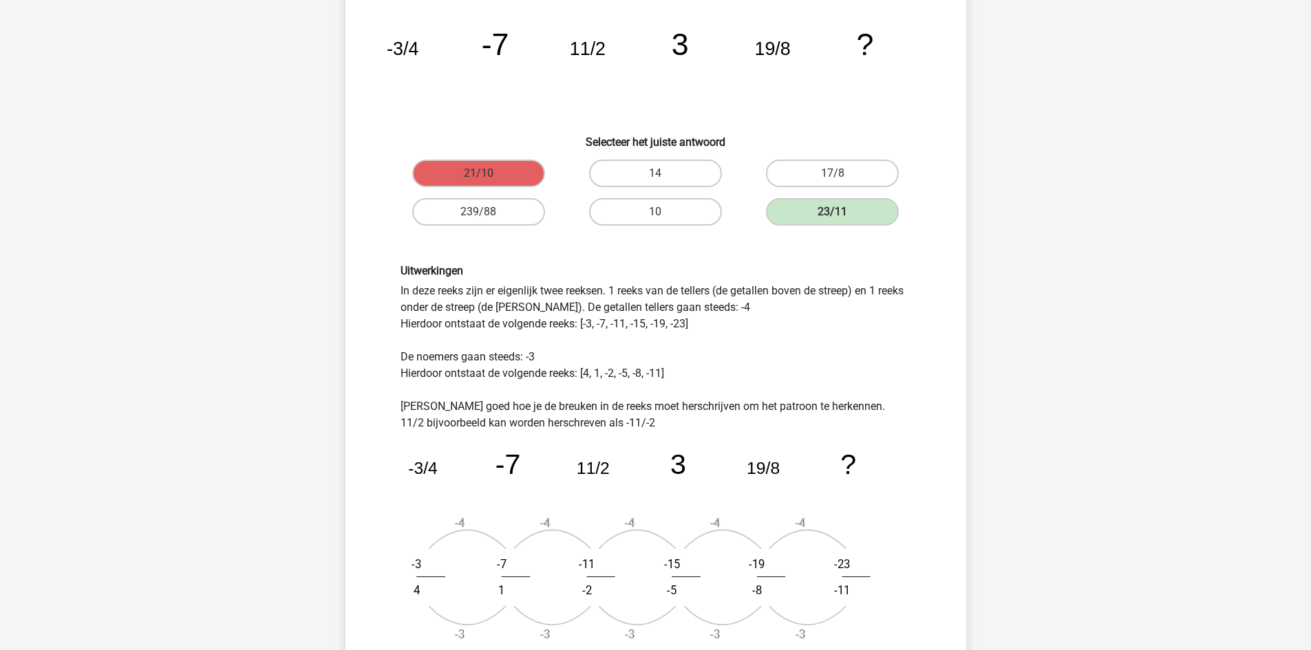
scroll to position [154, 0]
